Goal: Find specific page/section

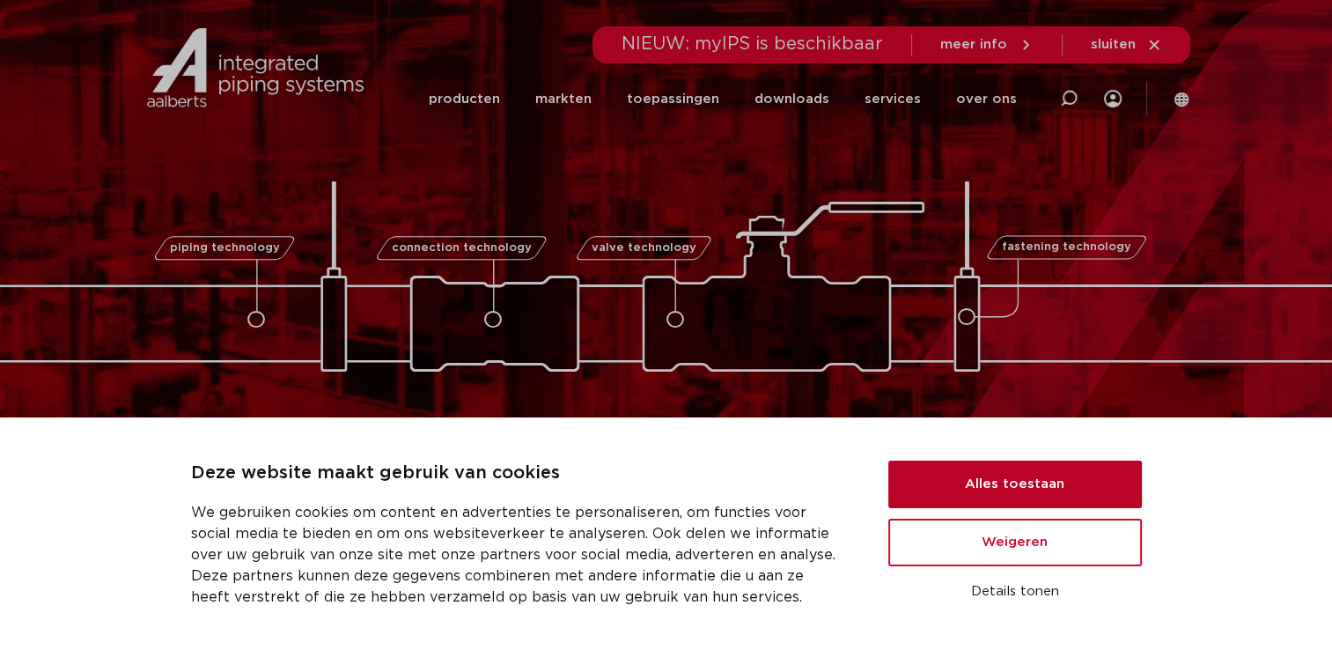
click at [1060, 504] on button "Alles toestaan" at bounding box center [1015, 485] width 254 height 48
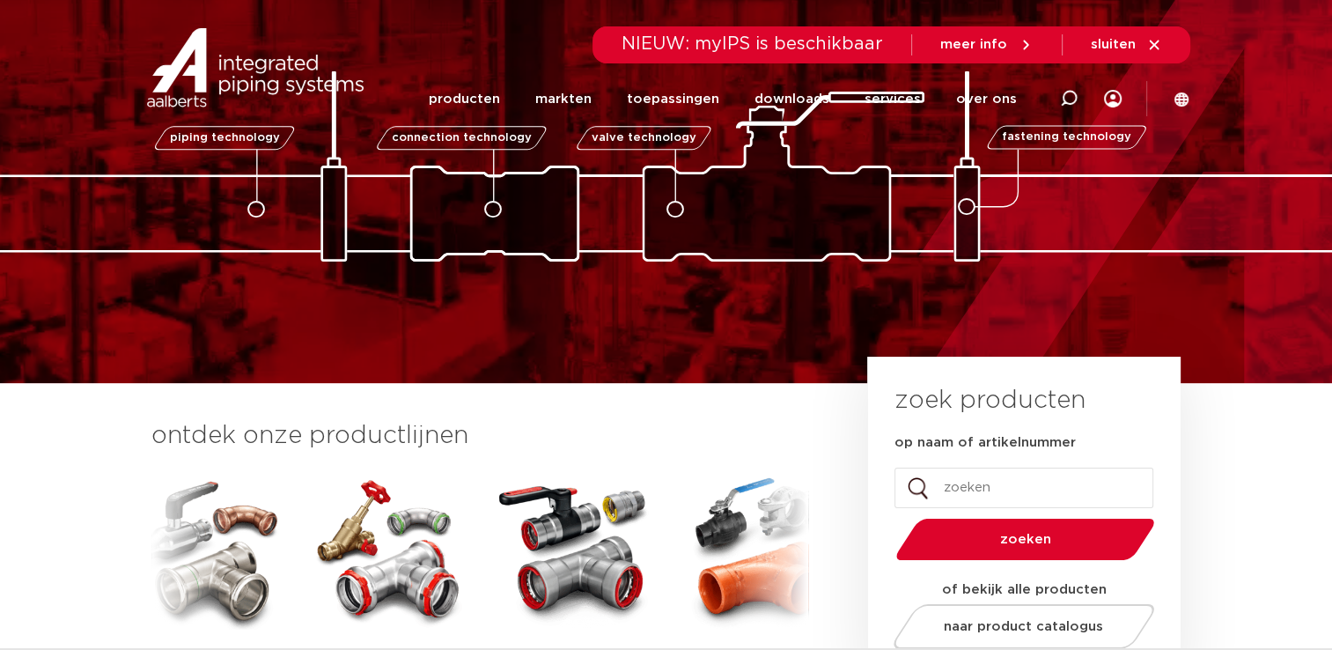
scroll to position [264, 0]
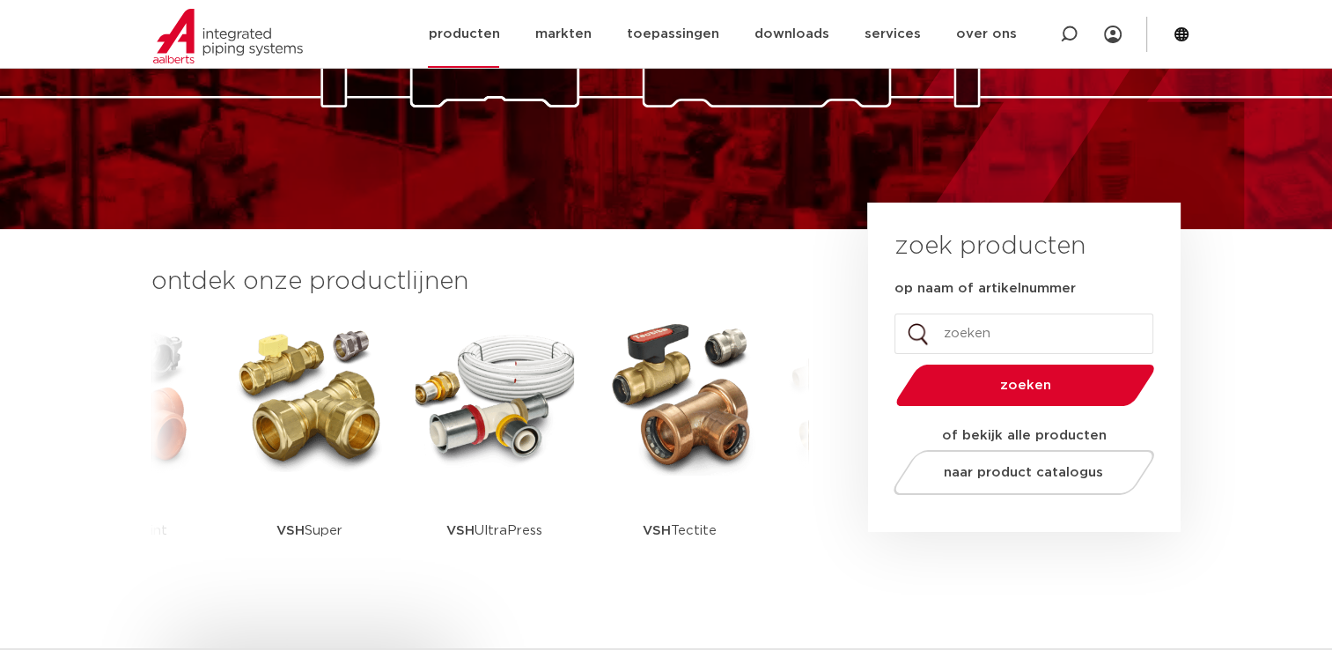
click at [483, 33] on link "producten" at bounding box center [463, 34] width 71 height 68
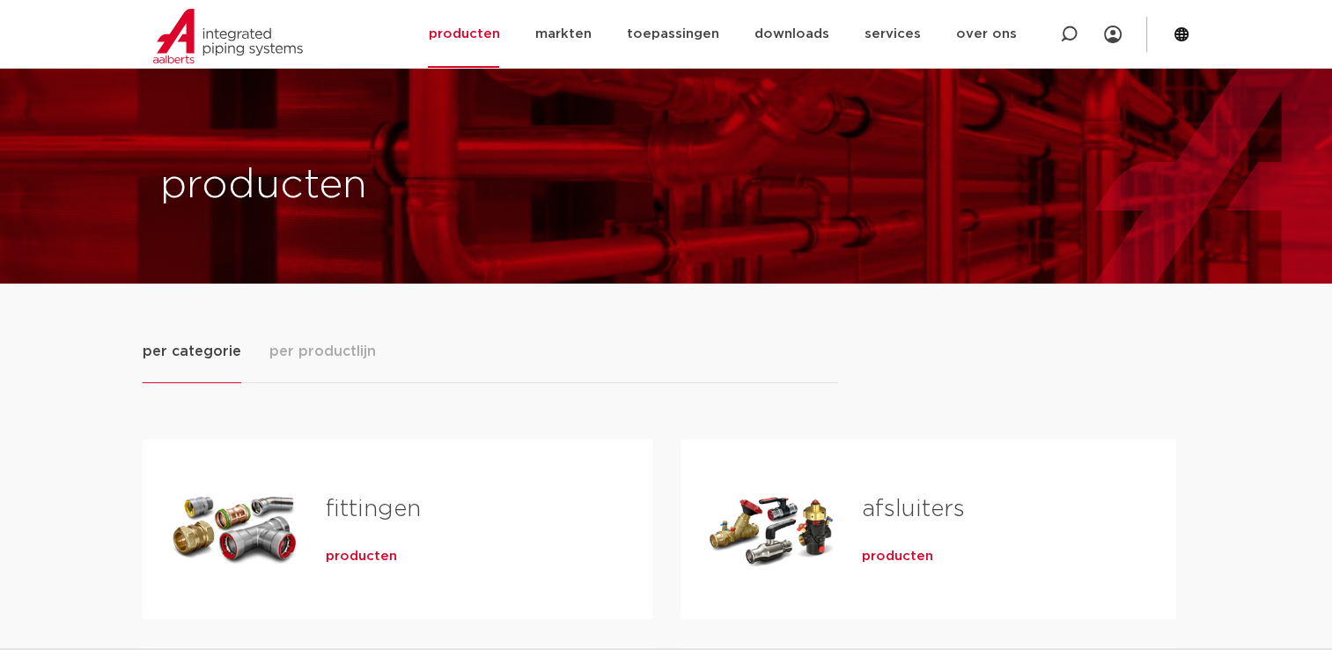
scroll to position [264, 0]
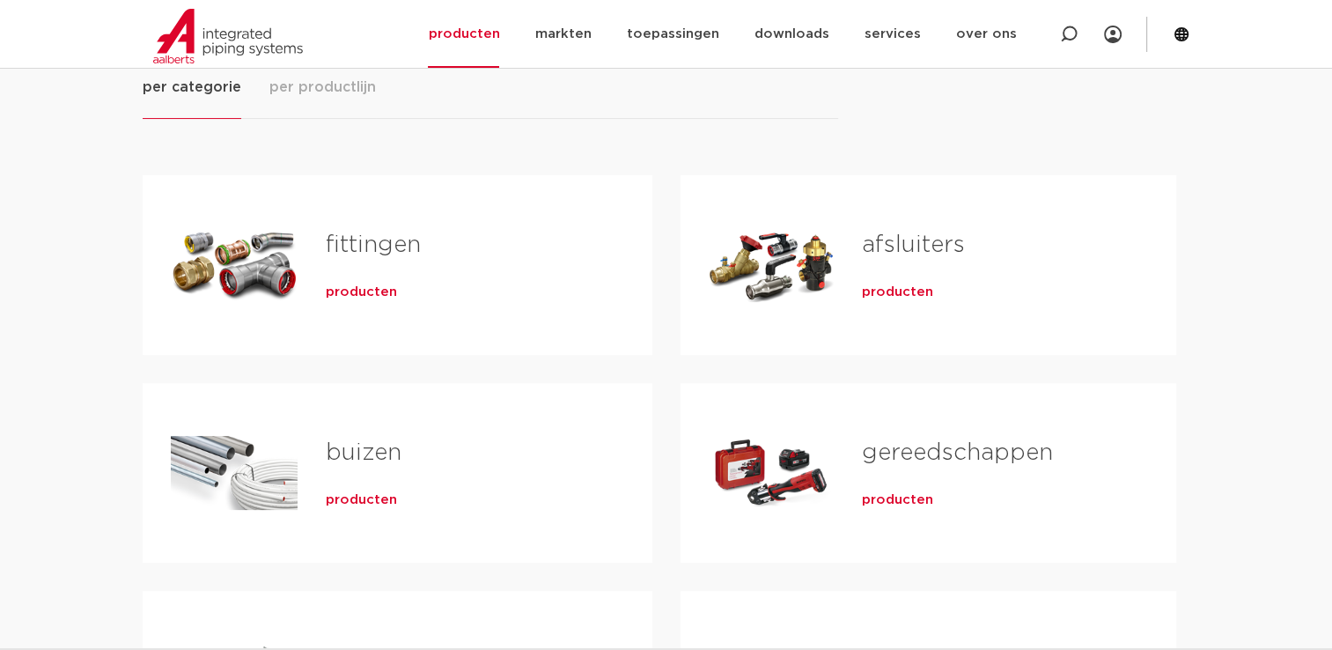
click at [362, 291] on span "producten" at bounding box center [361, 293] width 71 height 18
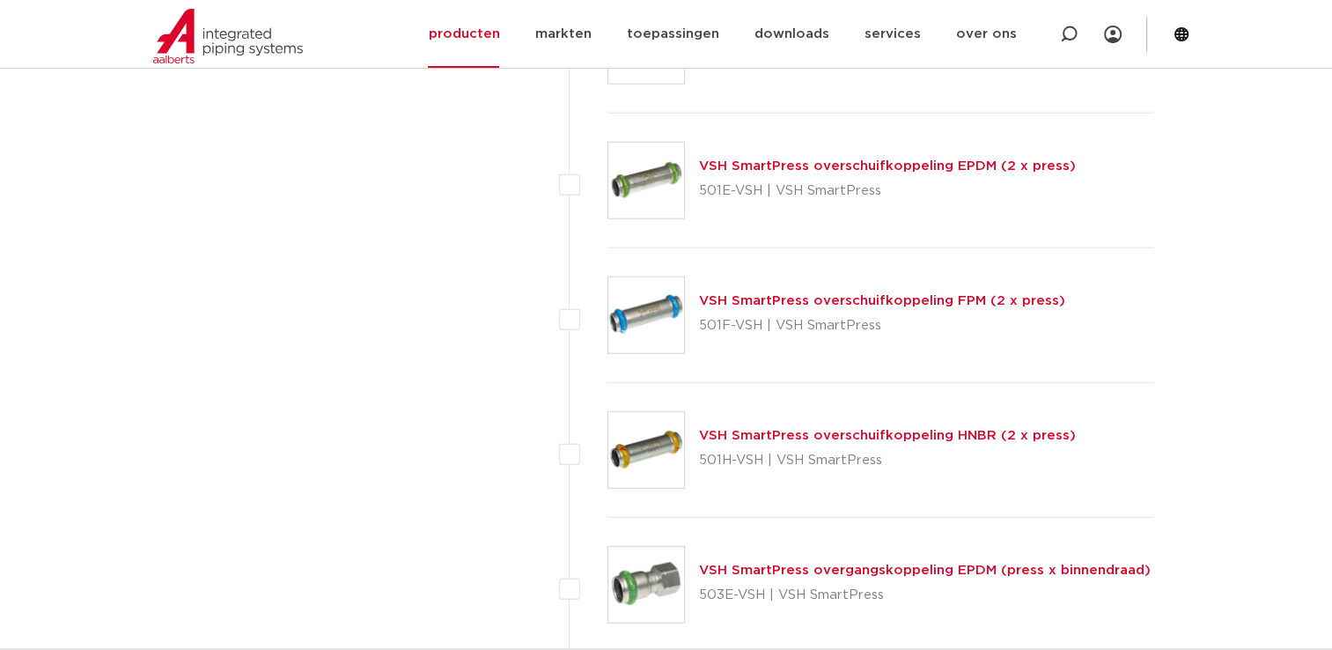
scroll to position [5195, 0]
